Goal: Task Accomplishment & Management: Complete application form

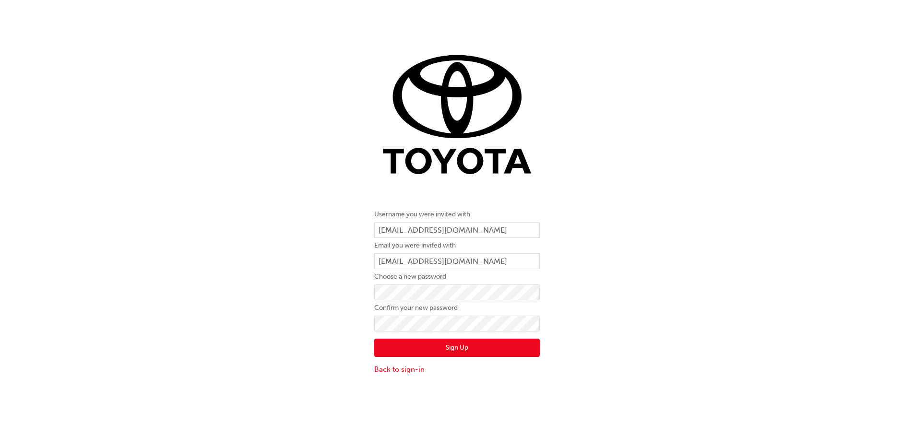
click at [461, 349] on button "Sign Up" at bounding box center [457, 348] width 166 height 18
click at [453, 348] on button "Sign Up" at bounding box center [457, 348] width 166 height 18
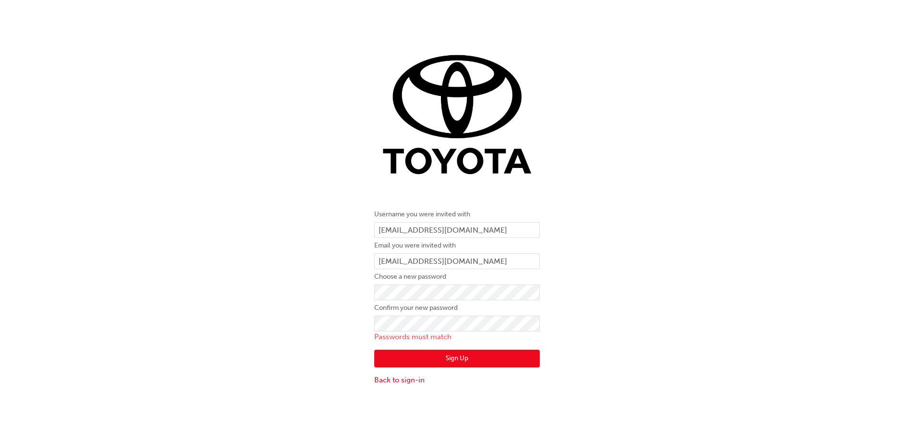
click at [462, 359] on button "Sign Up" at bounding box center [457, 359] width 166 height 18
click at [373, 293] on div "Username you were invited with [EMAIL_ADDRESS][DOMAIN_NAME] Email you were invi…" at bounding box center [457, 207] width 180 height 371
click at [370, 332] on div "Username you were invited with [EMAIL_ADDRESS][DOMAIN_NAME] Email you were invi…" at bounding box center [457, 207] width 180 height 371
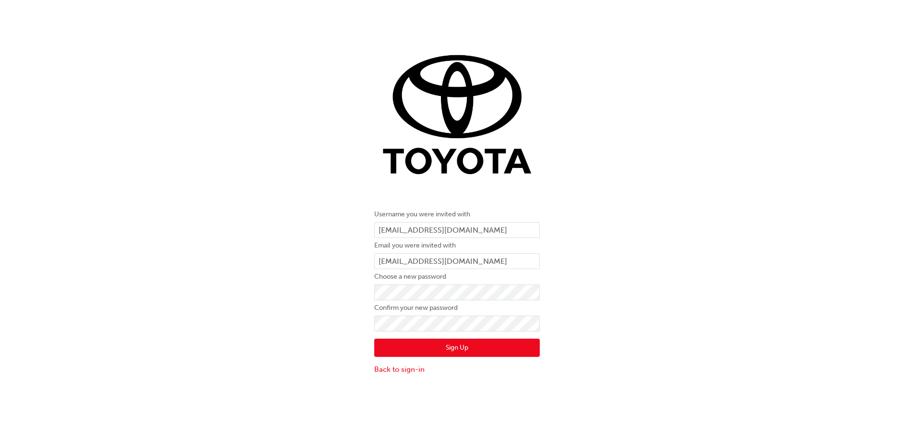
click at [457, 346] on button "Sign Up" at bounding box center [457, 348] width 166 height 18
